Goal: Check status: Check status

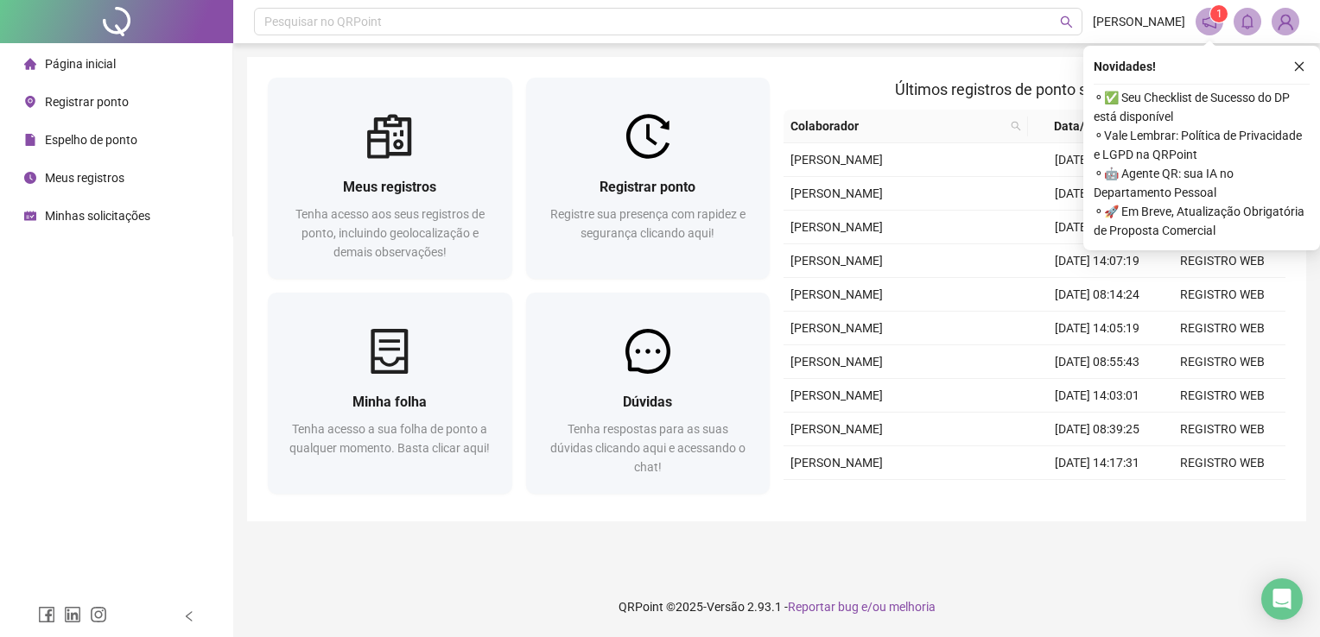
click at [90, 141] on span "Espelho de ponto" at bounding box center [91, 140] width 92 height 14
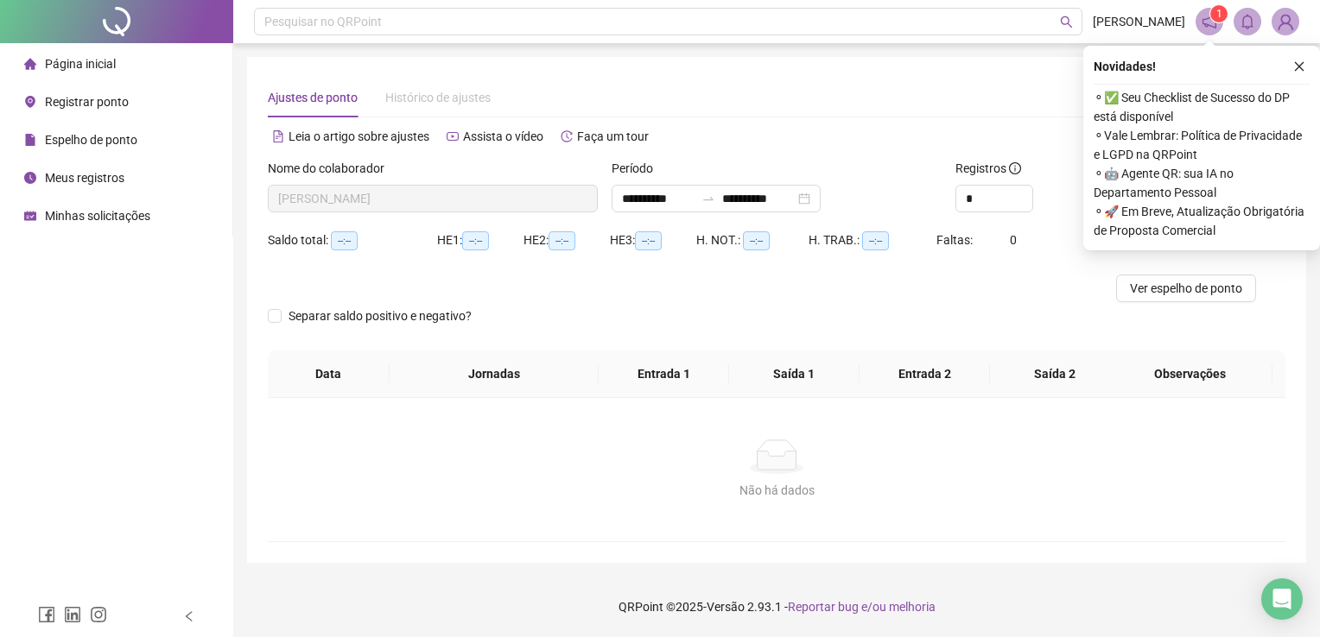
type input "**********"
click at [1298, 67] on icon "close" at bounding box center [1299, 66] width 12 height 12
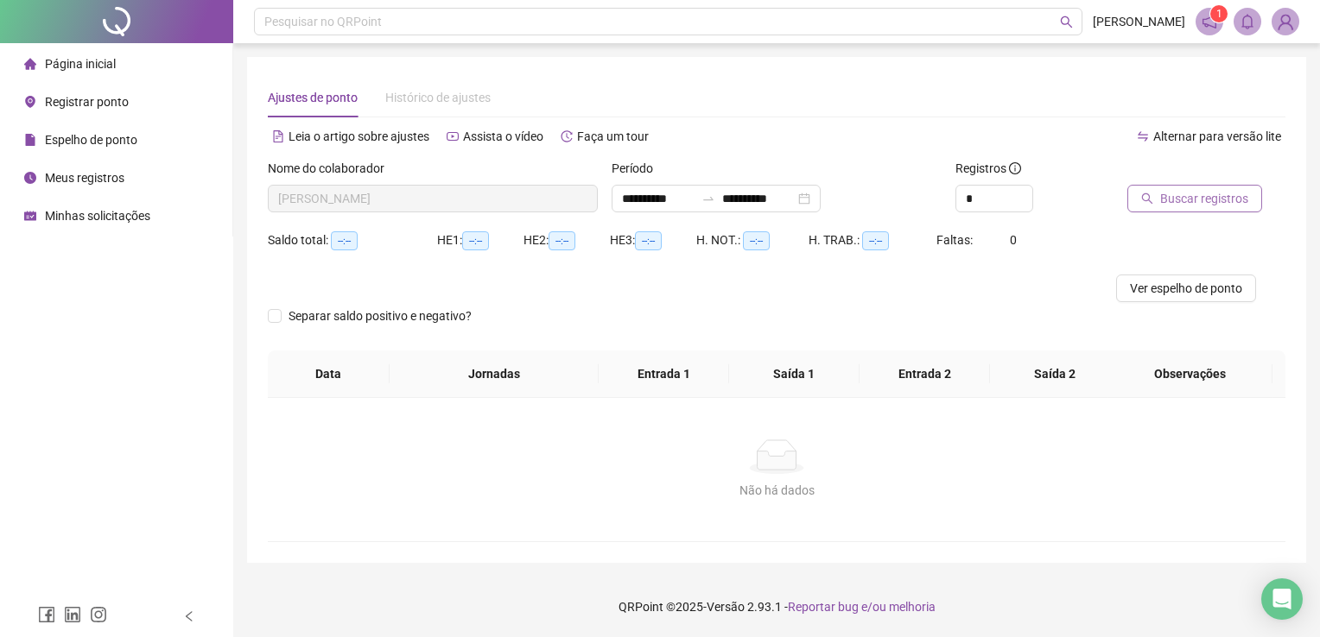
click at [1175, 203] on span "Buscar registros" at bounding box center [1204, 198] width 88 height 19
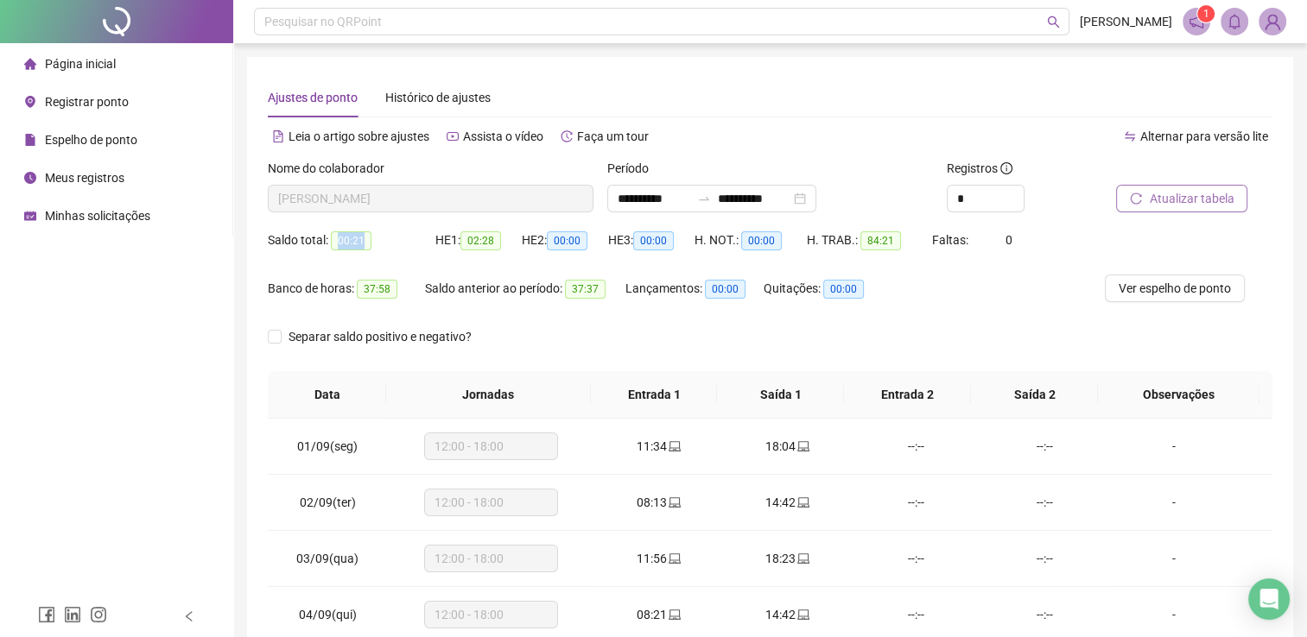
drag, startPoint x: 333, startPoint y: 244, endPoint x: 365, endPoint y: 243, distance: 32.0
click at [365, 243] on span "00:21" at bounding box center [351, 240] width 41 height 19
drag, startPoint x: 958, startPoint y: 306, endPoint x: 901, endPoint y: 282, distance: 61.9
click at [959, 306] on div "Banco de horas: 37:58 Saldo anterior ao período: 37:37 Lançamentos: 00:00 Quita…" at bounding box center [644, 299] width 753 height 48
